Goal: Book appointment/travel/reservation

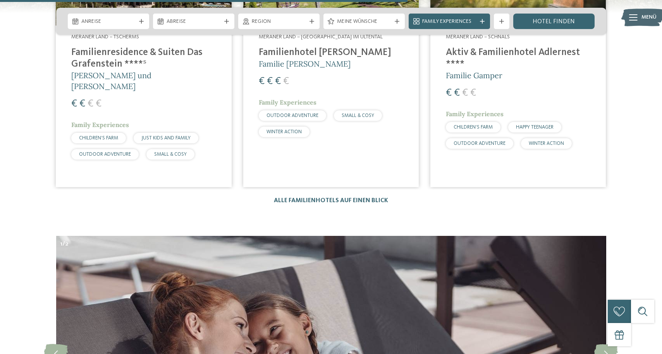
scroll to position [2200, 0]
click at [298, 197] on link "Alle Familienhotels auf einen Blick" at bounding box center [331, 200] width 114 height 6
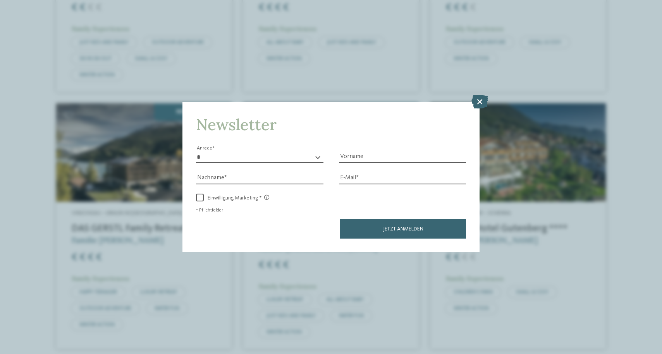
scroll to position [664, 0]
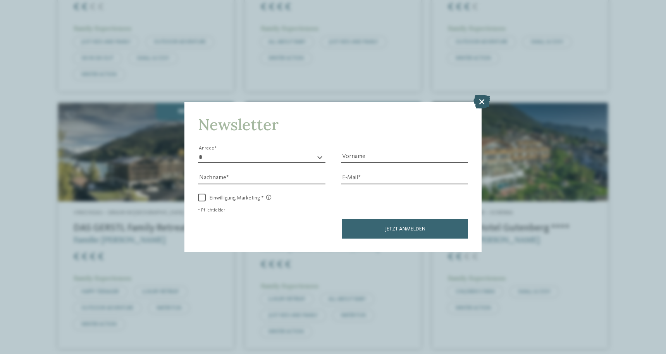
click at [480, 94] on icon at bounding box center [481, 101] width 17 height 14
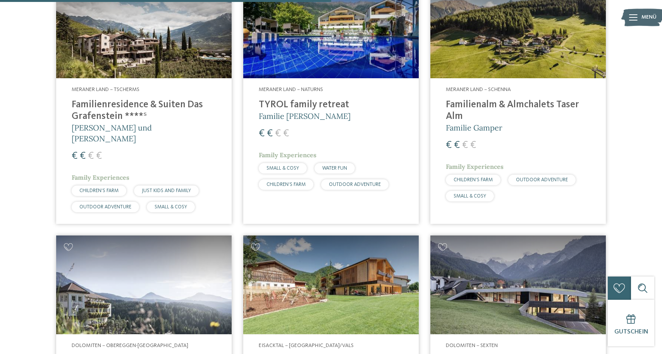
scroll to position [1294, 0]
click at [127, 100] on h4 "Familienresidence & Suiten Das Grafenstein ****ˢ" at bounding box center [144, 111] width 144 height 23
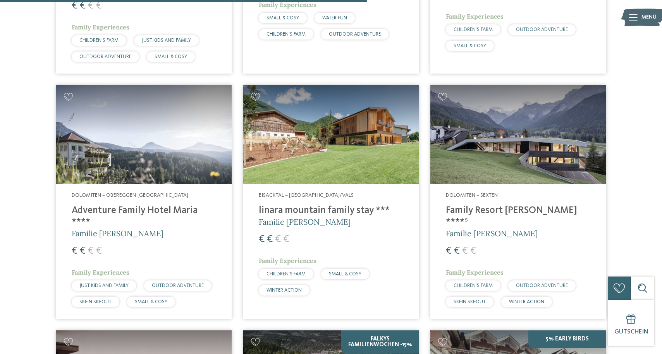
scroll to position [1444, 0]
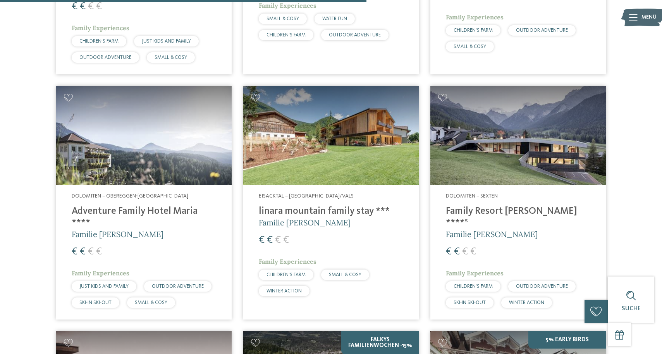
click at [488, 206] on h4 "Family Resort [PERSON_NAME] ****ˢ" at bounding box center [518, 217] width 144 height 23
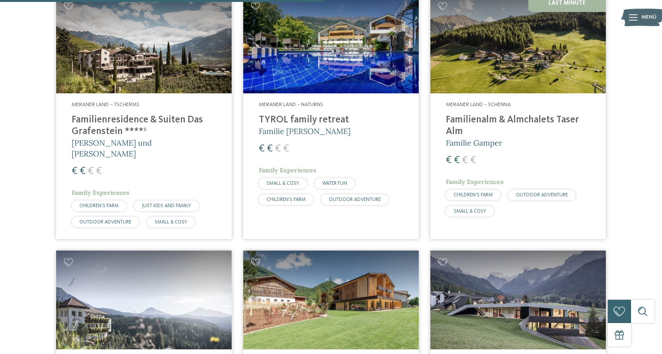
scroll to position [1280, 0]
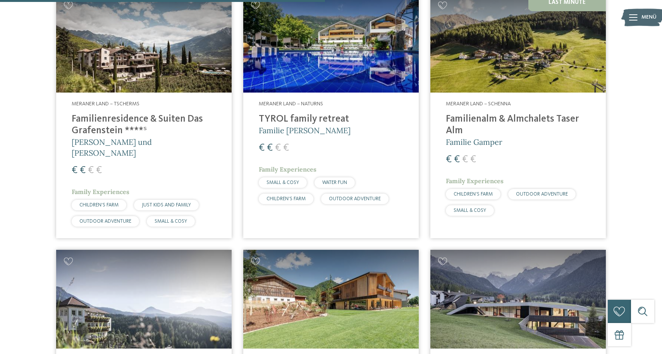
click at [110, 114] on h4 "Familienresidence & Suiten Das Grafenstein ****ˢ" at bounding box center [144, 124] width 144 height 23
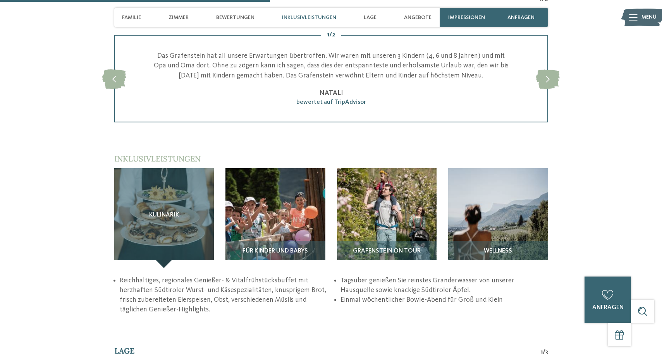
scroll to position [1007, 0]
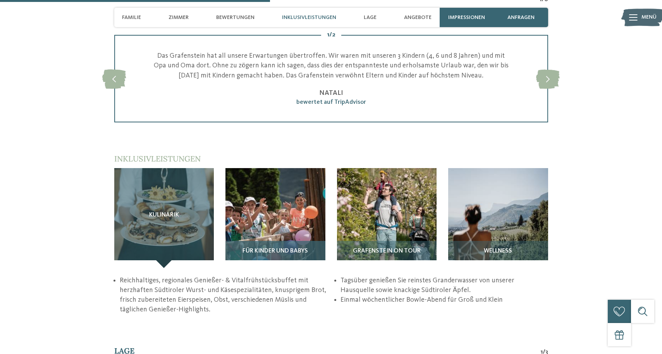
click at [273, 208] on img at bounding box center [275, 218] width 100 height 100
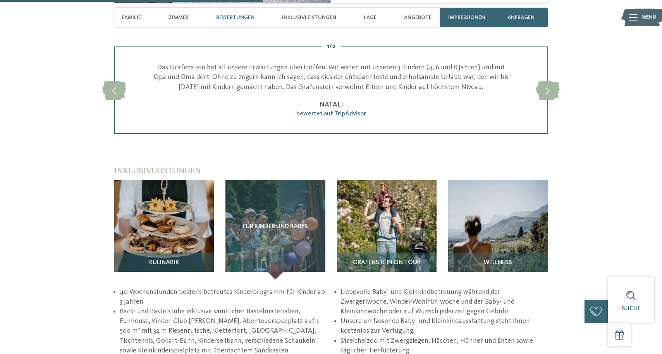
scroll to position [995, 0]
click at [134, 18] on span "Familie" at bounding box center [131, 17] width 19 height 7
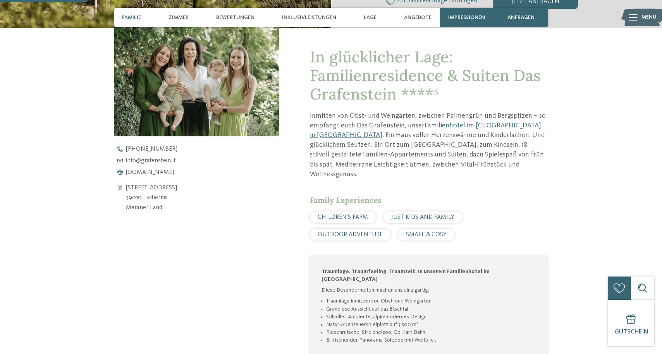
scroll to position [277, 0]
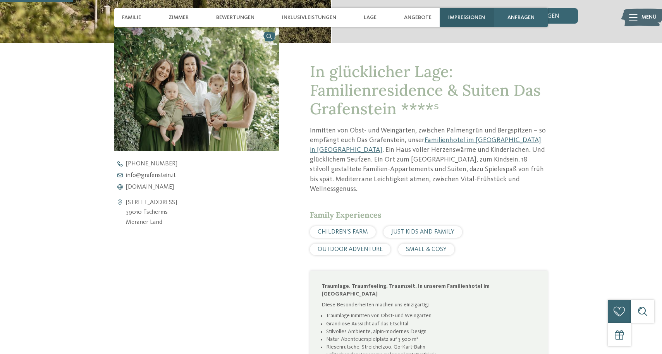
click at [471, 18] on span "Impressionen" at bounding box center [466, 17] width 37 height 7
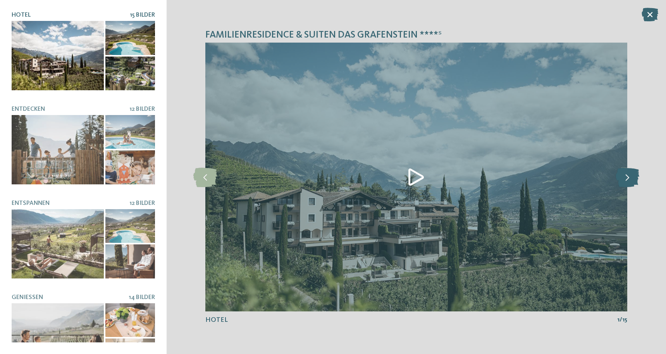
click at [626, 172] on icon at bounding box center [627, 176] width 24 height 19
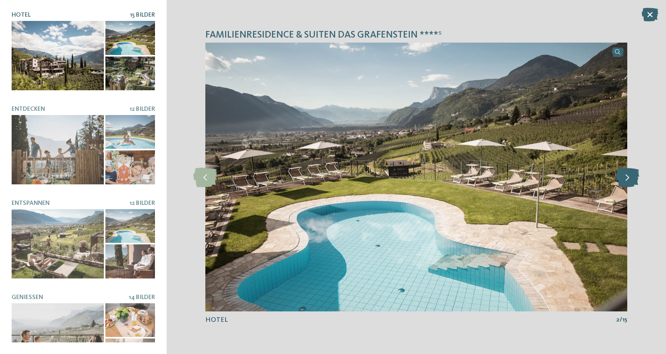
click at [626, 172] on icon at bounding box center [627, 176] width 24 height 19
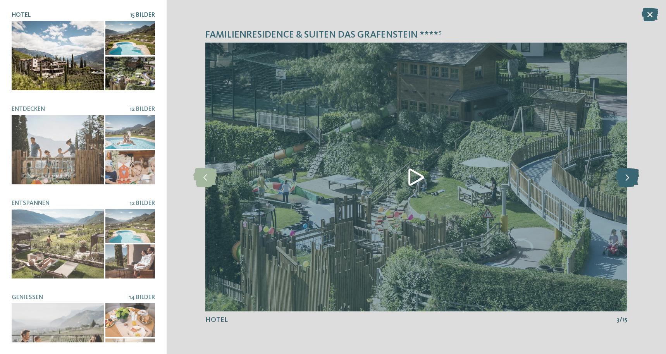
click at [626, 172] on icon at bounding box center [627, 176] width 24 height 19
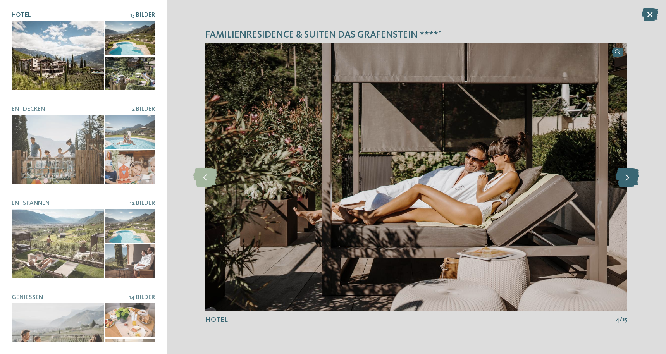
click at [626, 172] on icon at bounding box center [627, 176] width 24 height 19
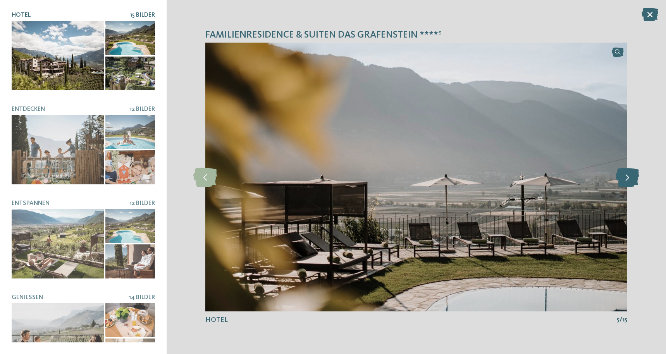
click at [626, 172] on icon at bounding box center [627, 176] width 24 height 19
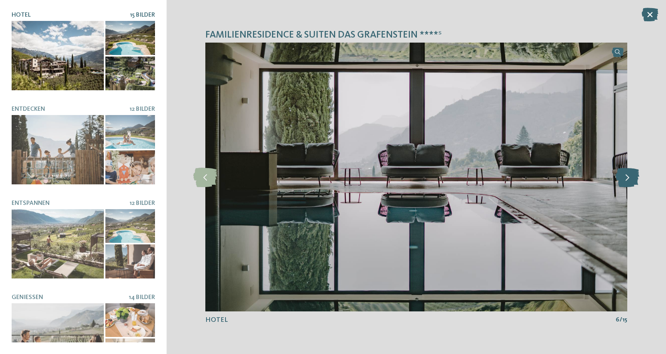
click at [626, 172] on icon at bounding box center [627, 176] width 24 height 19
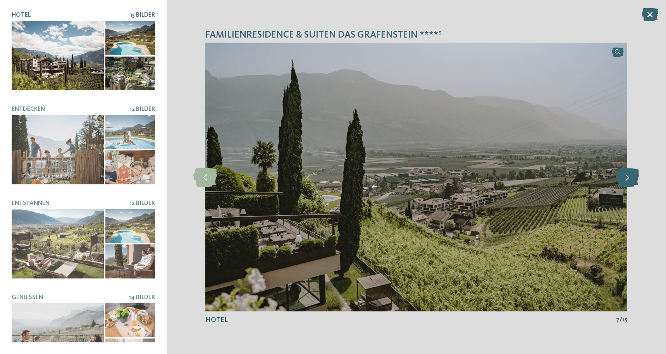
click at [626, 172] on icon at bounding box center [627, 176] width 24 height 19
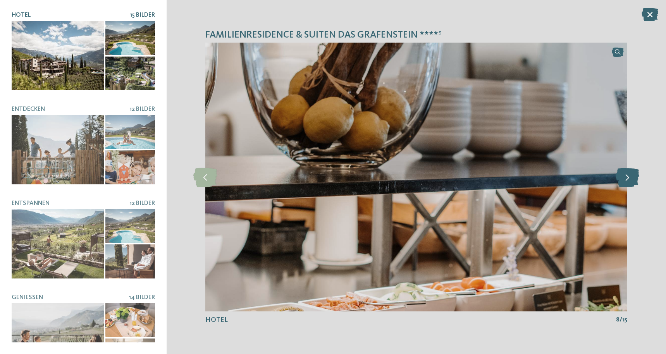
click at [626, 172] on icon at bounding box center [627, 176] width 24 height 19
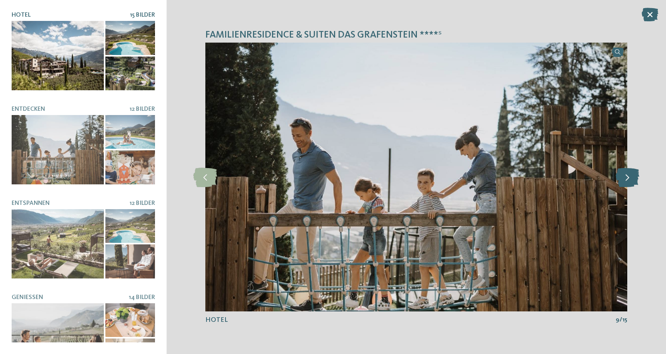
click at [626, 172] on icon at bounding box center [627, 176] width 24 height 19
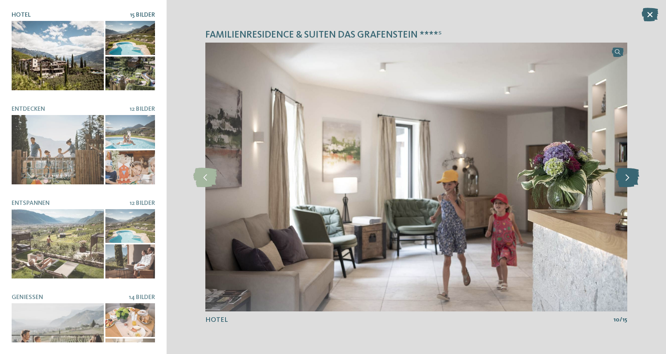
click at [626, 172] on icon at bounding box center [627, 176] width 24 height 19
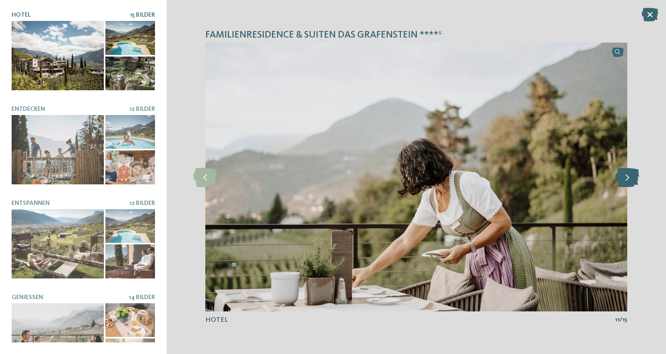
click at [626, 172] on icon at bounding box center [627, 176] width 24 height 19
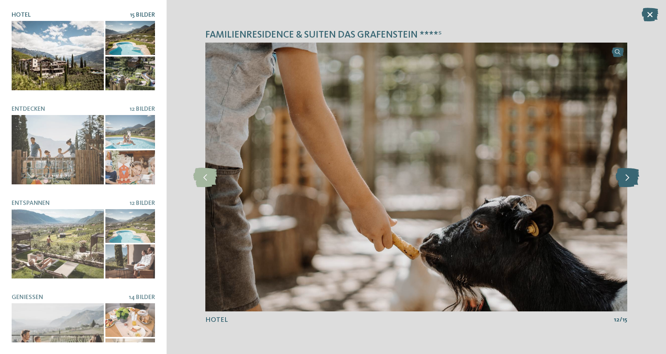
click at [626, 172] on icon at bounding box center [627, 176] width 24 height 19
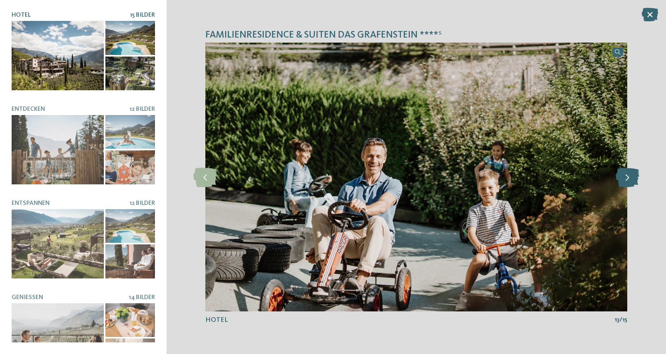
click at [626, 172] on icon at bounding box center [627, 176] width 24 height 19
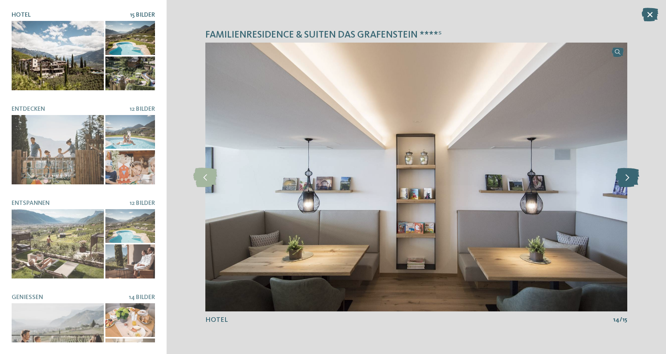
click at [626, 172] on icon at bounding box center [627, 176] width 24 height 19
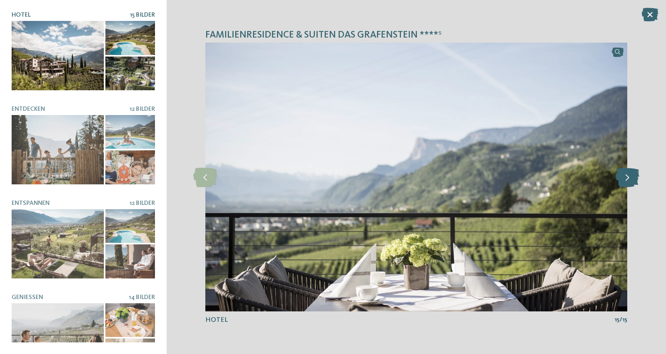
click at [626, 172] on icon at bounding box center [627, 176] width 24 height 19
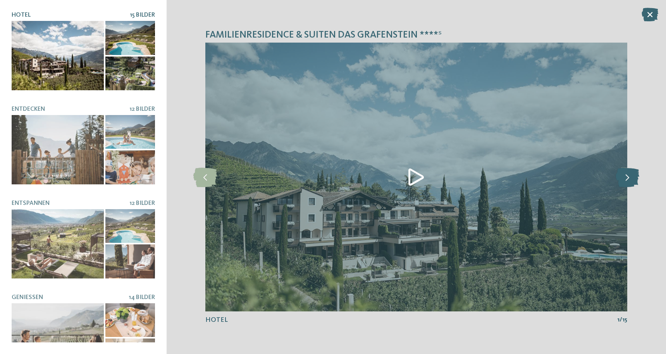
click at [626, 172] on icon at bounding box center [627, 176] width 24 height 19
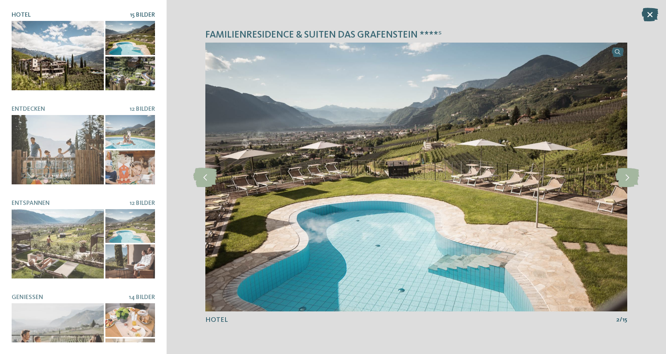
click at [649, 14] on icon at bounding box center [649, 15] width 17 height 14
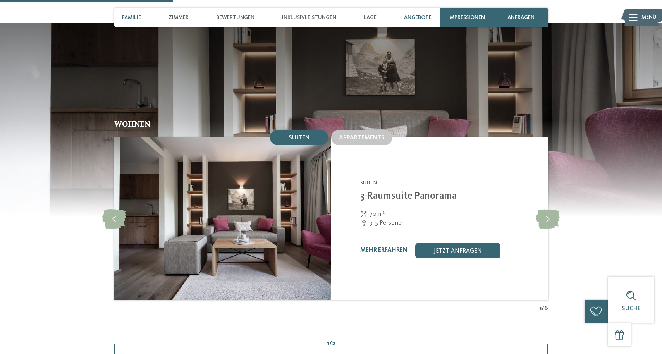
scroll to position [660, 0]
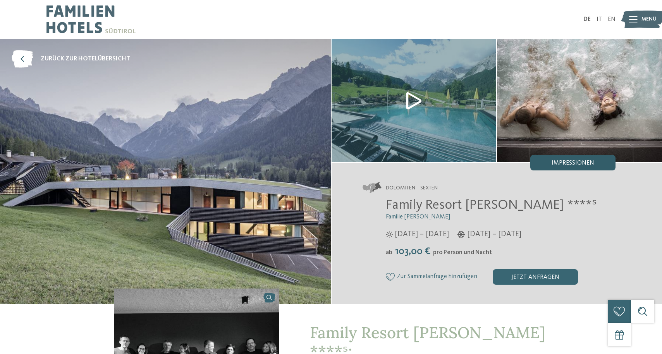
click at [583, 159] on div "Impressionen" at bounding box center [572, 162] width 85 height 15
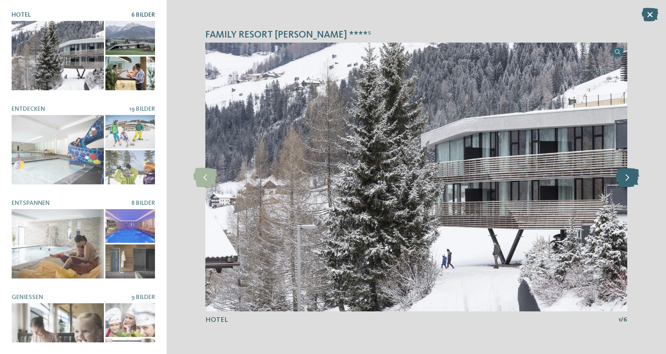
click at [624, 174] on icon at bounding box center [627, 176] width 24 height 19
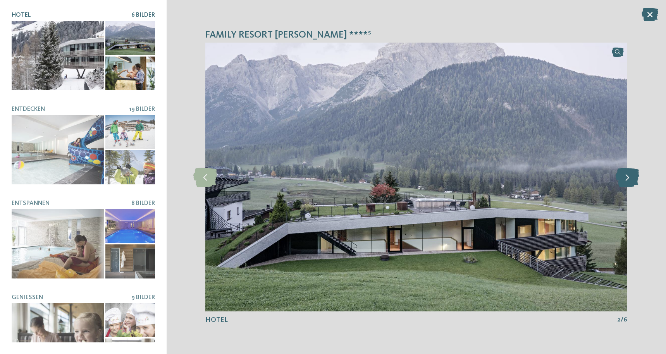
click at [624, 174] on icon at bounding box center [627, 176] width 24 height 19
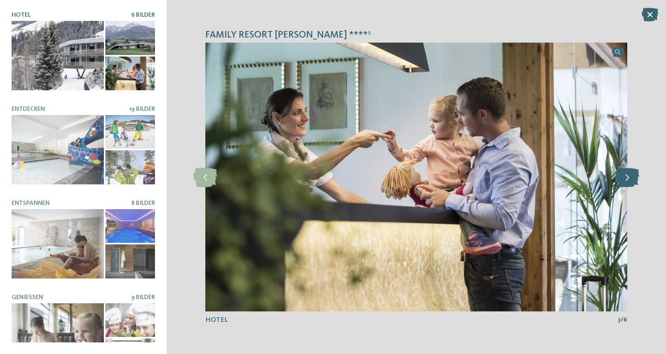
click at [624, 174] on icon at bounding box center [627, 176] width 24 height 19
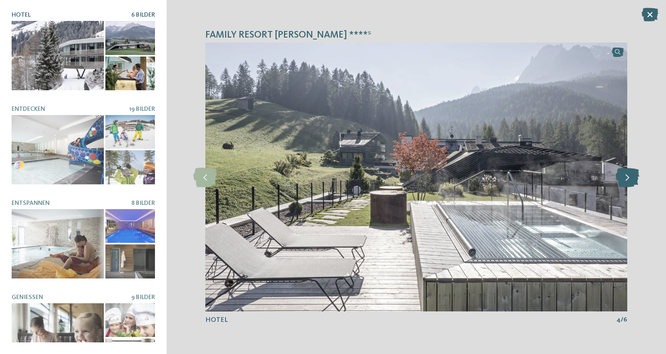
click at [624, 174] on icon at bounding box center [627, 176] width 24 height 19
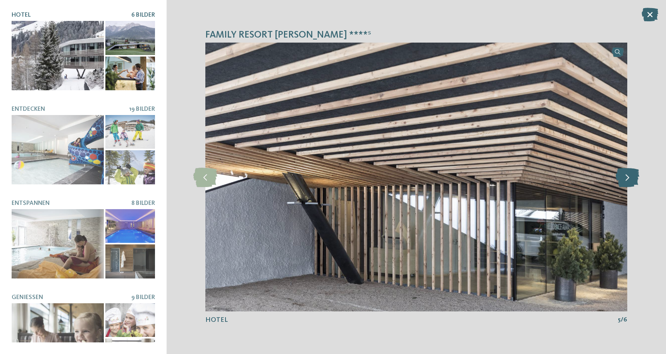
click at [624, 174] on icon at bounding box center [627, 176] width 24 height 19
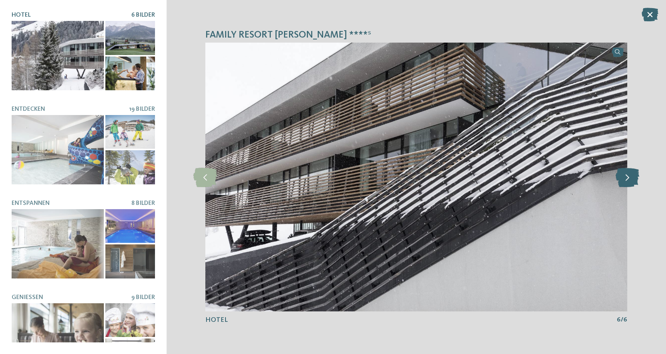
click at [624, 174] on icon at bounding box center [627, 176] width 24 height 19
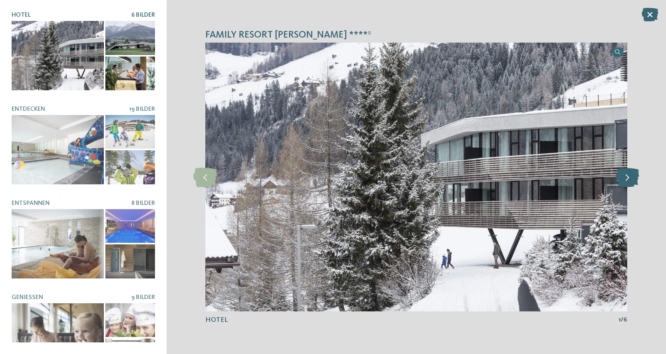
click at [624, 174] on icon at bounding box center [627, 176] width 24 height 19
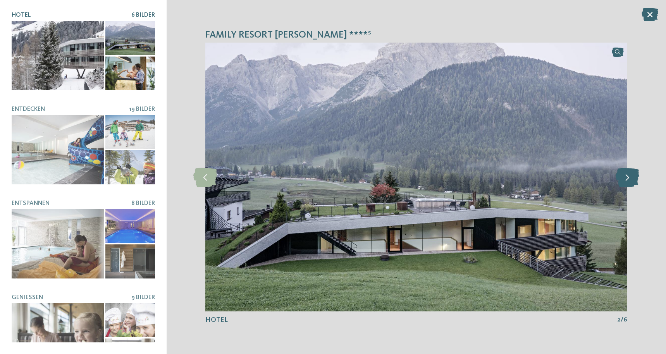
click at [624, 174] on icon at bounding box center [627, 176] width 24 height 19
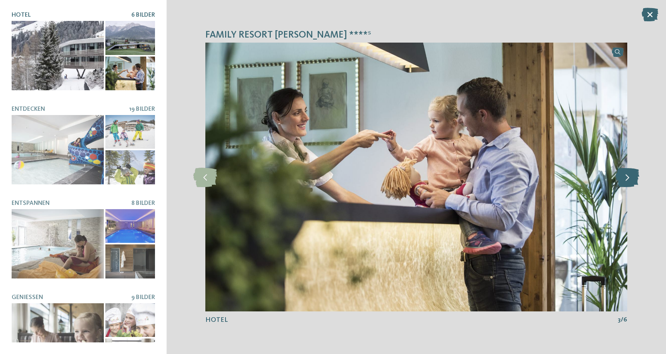
click at [624, 174] on icon at bounding box center [627, 176] width 24 height 19
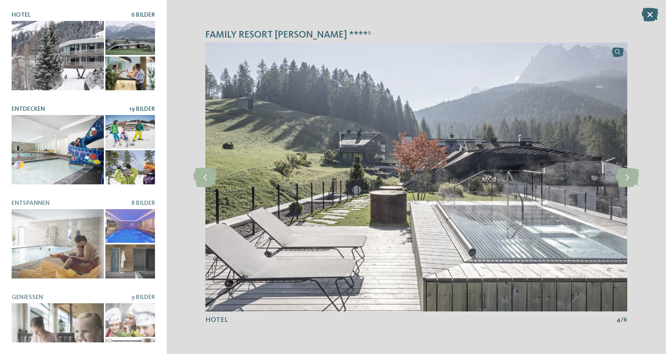
click at [106, 139] on div at bounding box center [129, 132] width 49 height 34
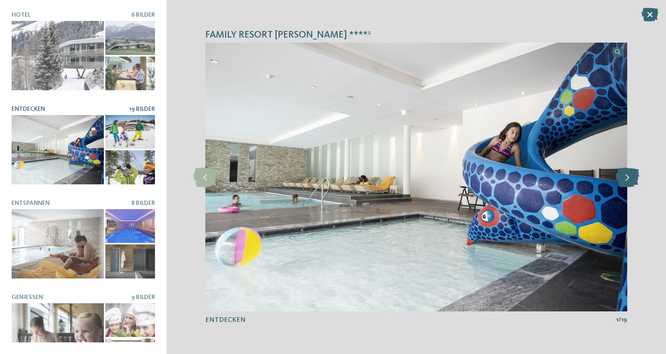
click at [626, 178] on icon at bounding box center [627, 176] width 24 height 19
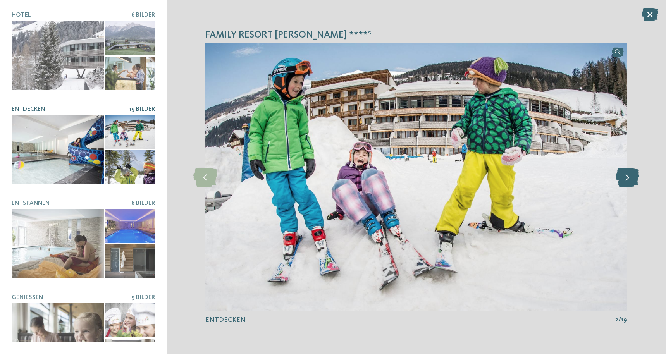
click at [626, 178] on icon at bounding box center [627, 176] width 24 height 19
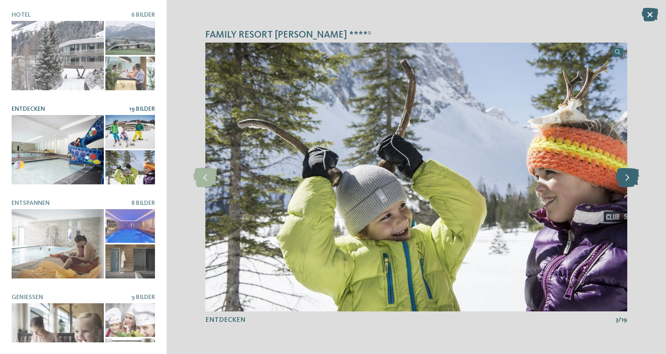
click at [626, 178] on icon at bounding box center [627, 176] width 24 height 19
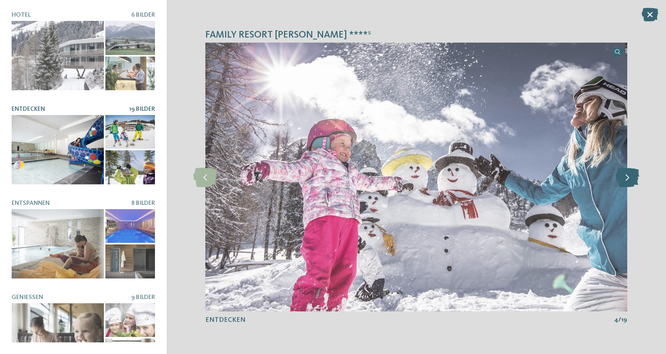
click at [626, 178] on icon at bounding box center [627, 176] width 24 height 19
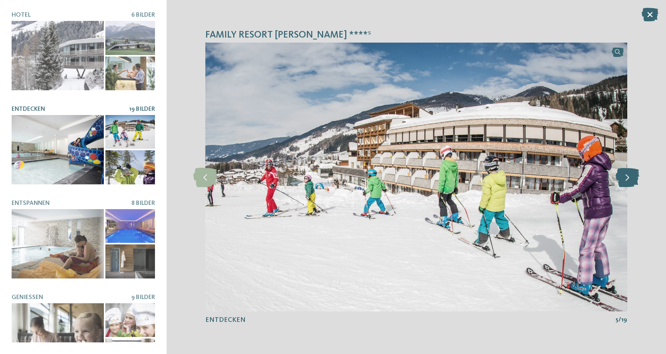
click at [626, 178] on icon at bounding box center [627, 176] width 24 height 19
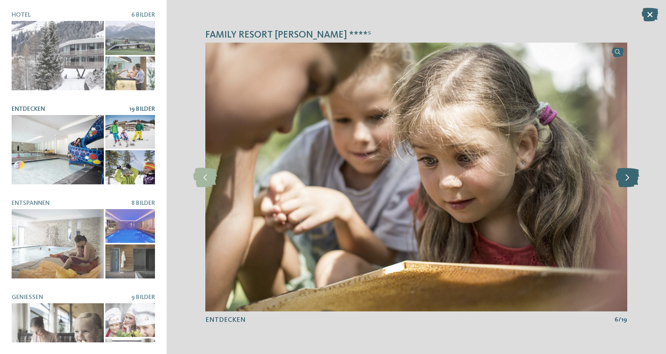
click at [626, 178] on icon at bounding box center [627, 176] width 24 height 19
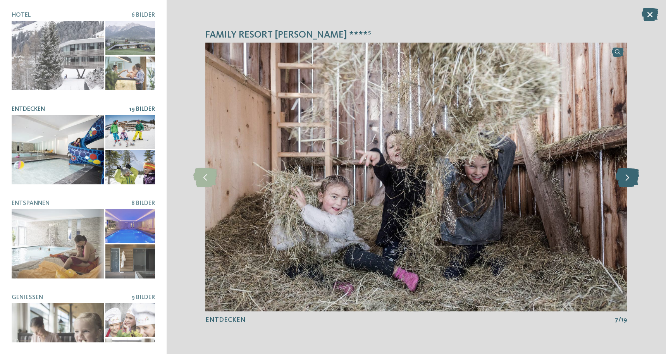
click at [626, 178] on icon at bounding box center [627, 176] width 24 height 19
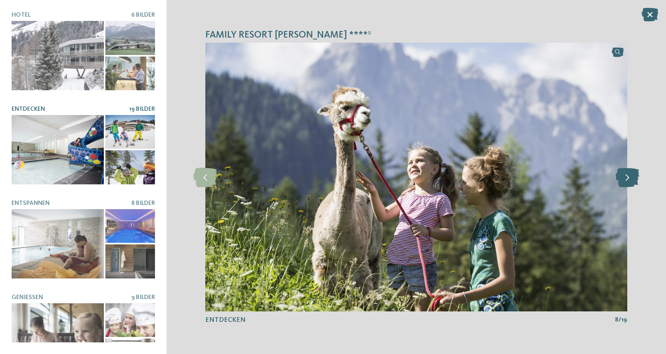
click at [626, 178] on icon at bounding box center [627, 176] width 24 height 19
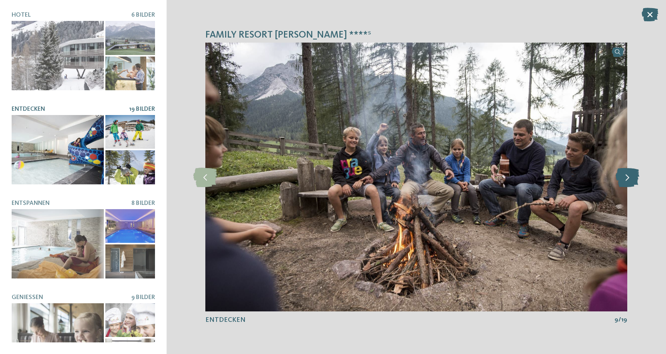
click at [626, 178] on icon at bounding box center [627, 176] width 24 height 19
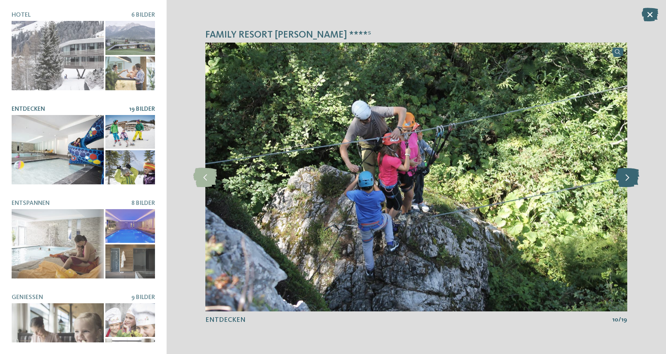
click at [626, 178] on icon at bounding box center [627, 176] width 24 height 19
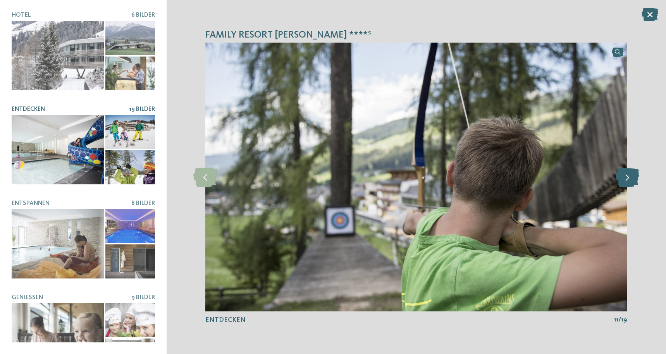
click at [626, 178] on icon at bounding box center [627, 176] width 24 height 19
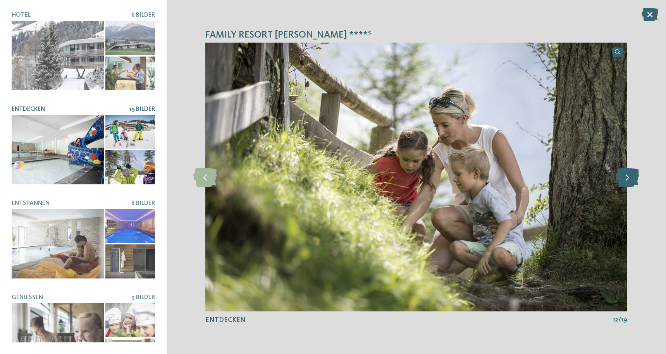
click at [626, 178] on icon at bounding box center [627, 176] width 24 height 19
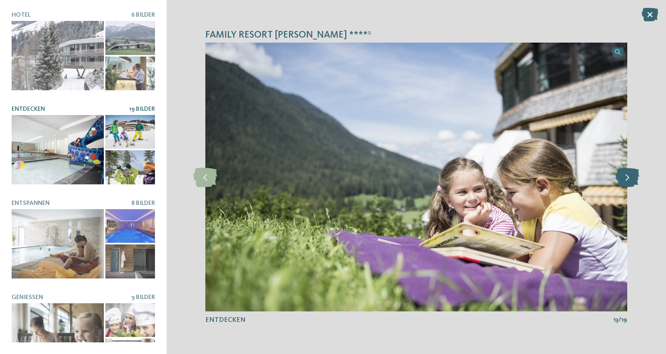
click at [626, 178] on icon at bounding box center [627, 176] width 24 height 19
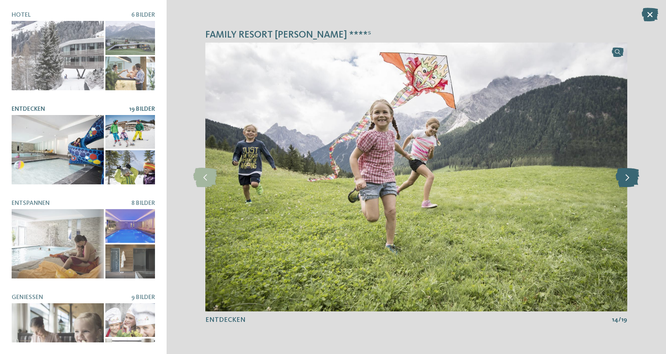
click at [626, 178] on icon at bounding box center [627, 176] width 24 height 19
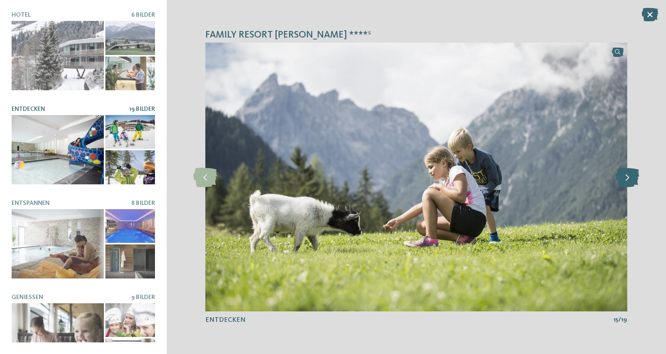
click at [626, 178] on icon at bounding box center [627, 176] width 24 height 19
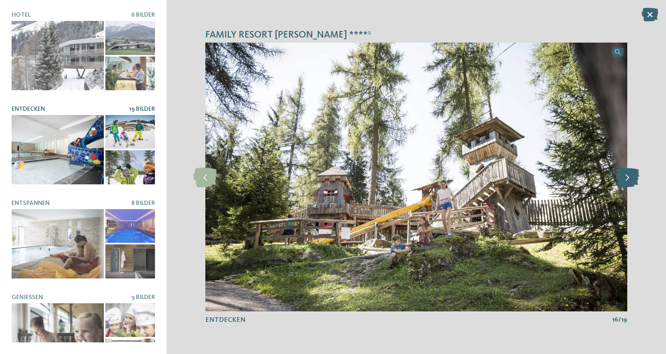
click at [626, 178] on icon at bounding box center [627, 176] width 24 height 19
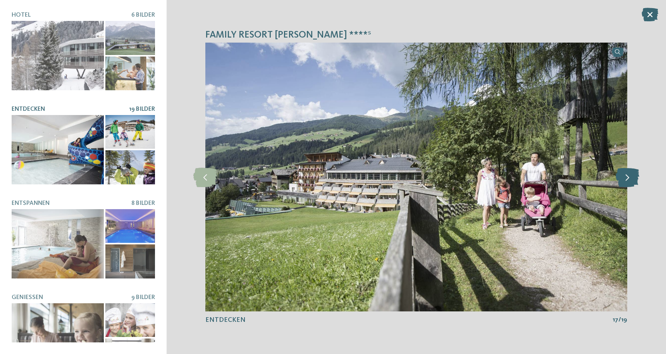
click at [626, 178] on icon at bounding box center [627, 176] width 24 height 19
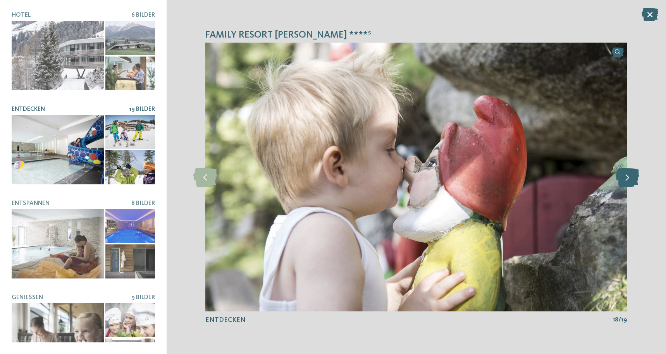
click at [626, 178] on icon at bounding box center [627, 176] width 24 height 19
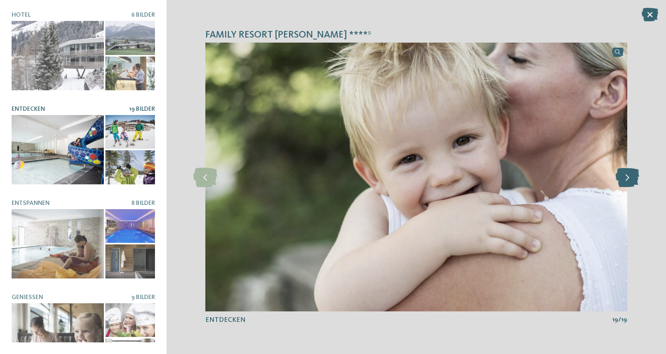
click at [626, 178] on icon at bounding box center [627, 176] width 24 height 19
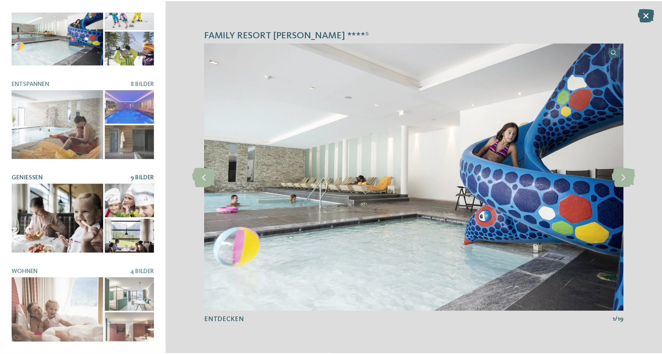
scroll to position [119, 0]
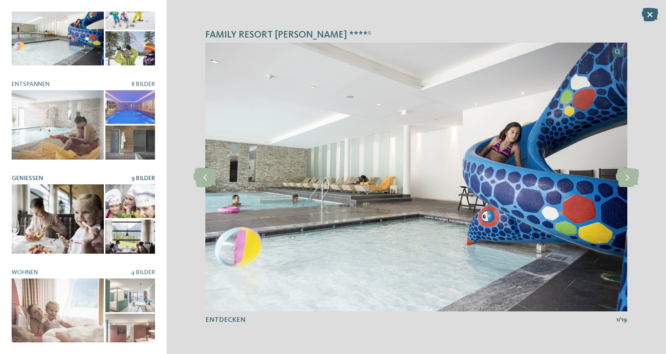
click at [63, 220] on div at bounding box center [58, 218] width 92 height 69
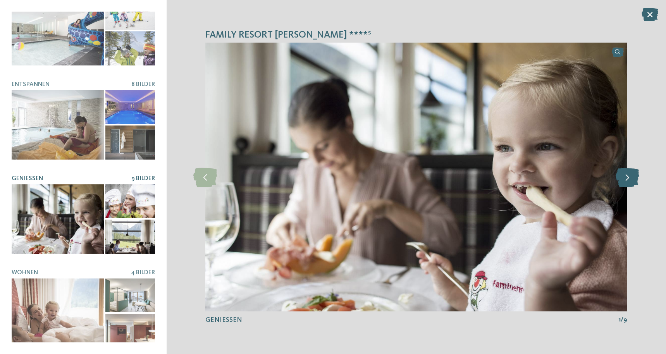
click at [618, 184] on icon at bounding box center [627, 176] width 24 height 19
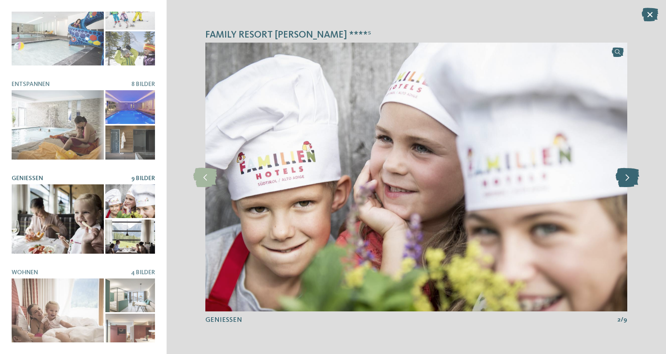
click at [618, 184] on icon at bounding box center [627, 176] width 24 height 19
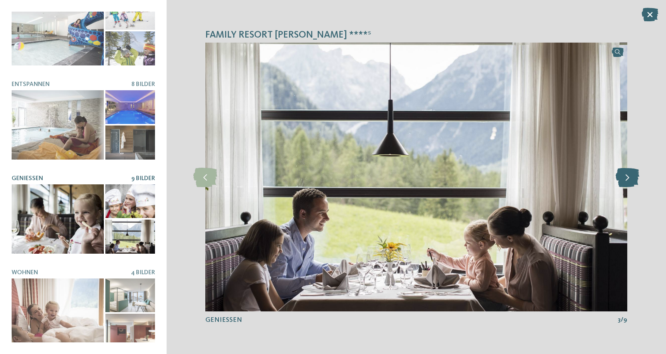
click at [618, 184] on icon at bounding box center [627, 176] width 24 height 19
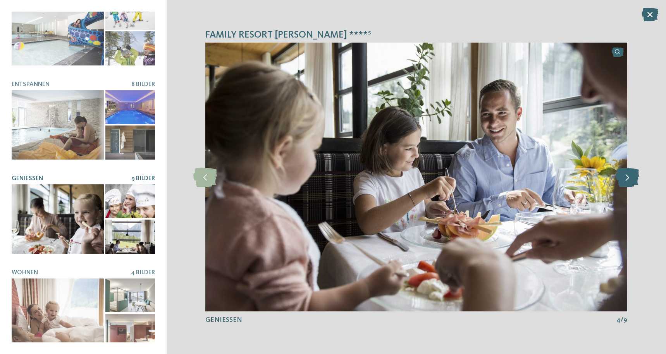
click at [618, 184] on icon at bounding box center [627, 176] width 24 height 19
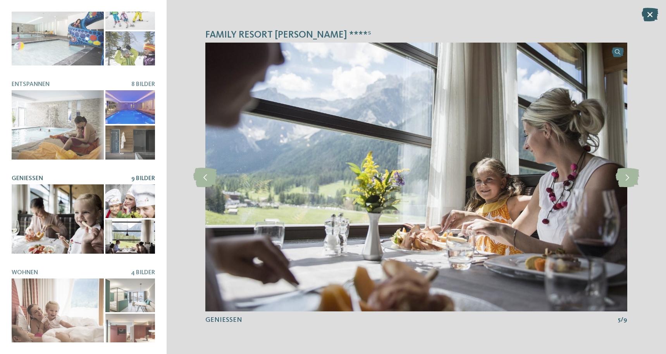
click at [650, 16] on icon at bounding box center [649, 15] width 17 height 14
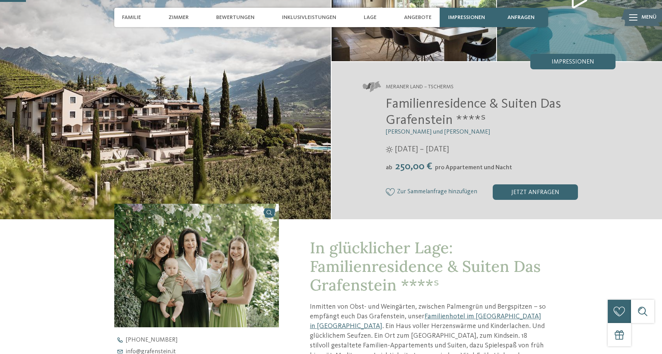
scroll to position [105, 0]
